Goal: Information Seeking & Learning: Learn about a topic

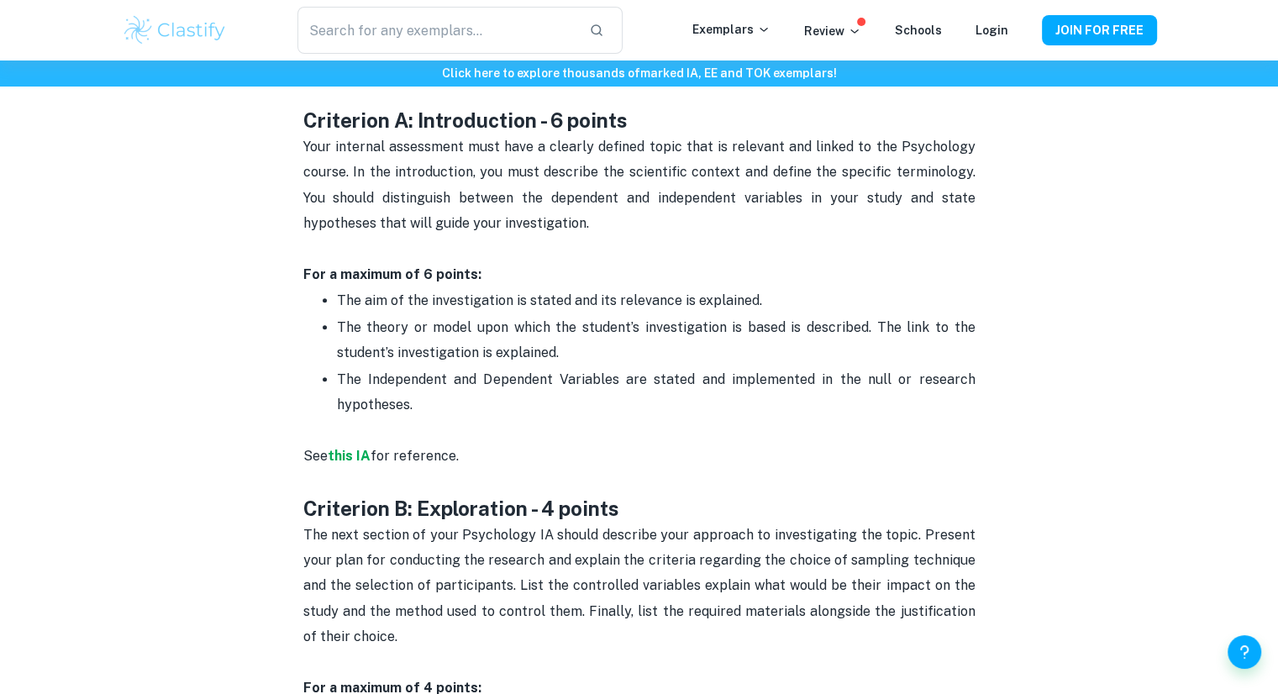
checkbox input "true"
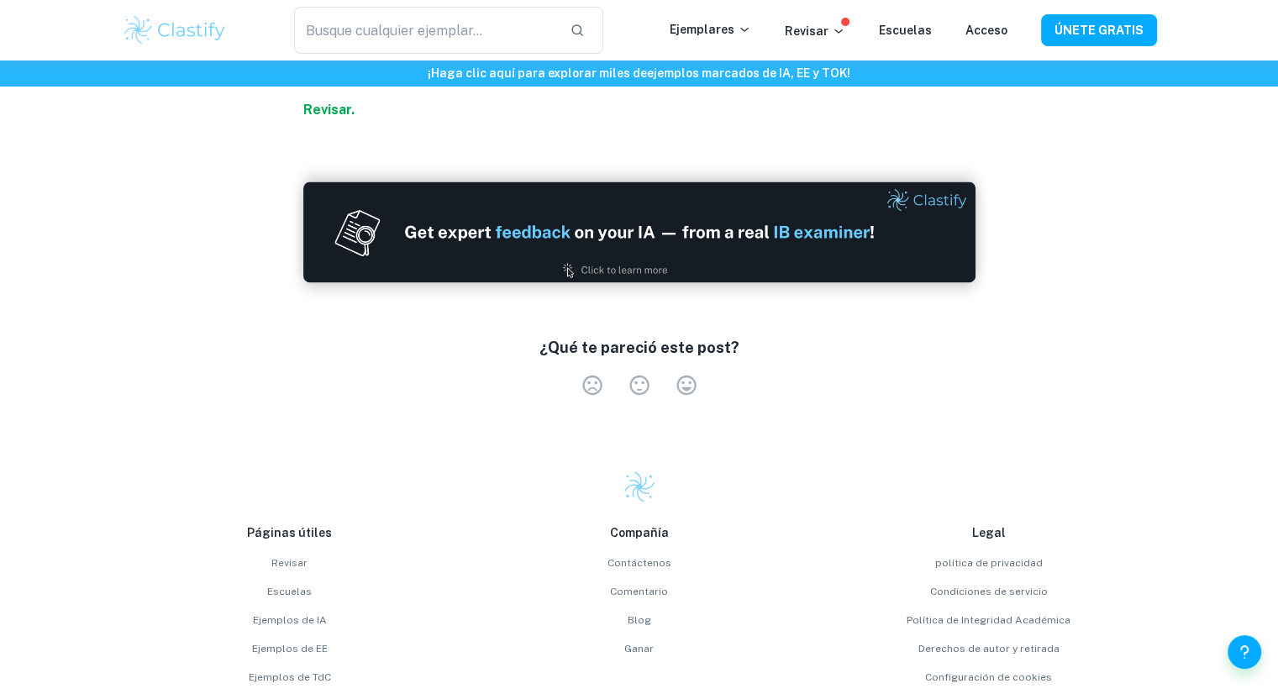
scroll to position [2864, 0]
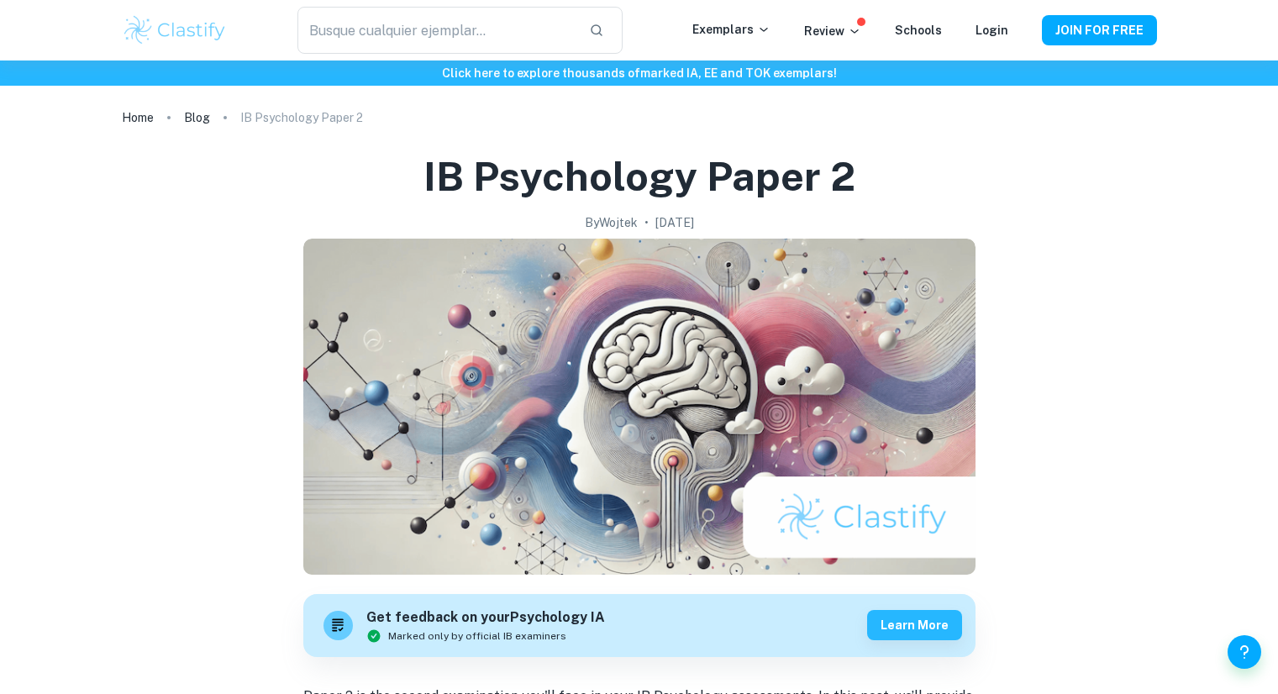
scroll to position [1368, 0]
